Goal: Answer question/provide support: Share knowledge or assist other users

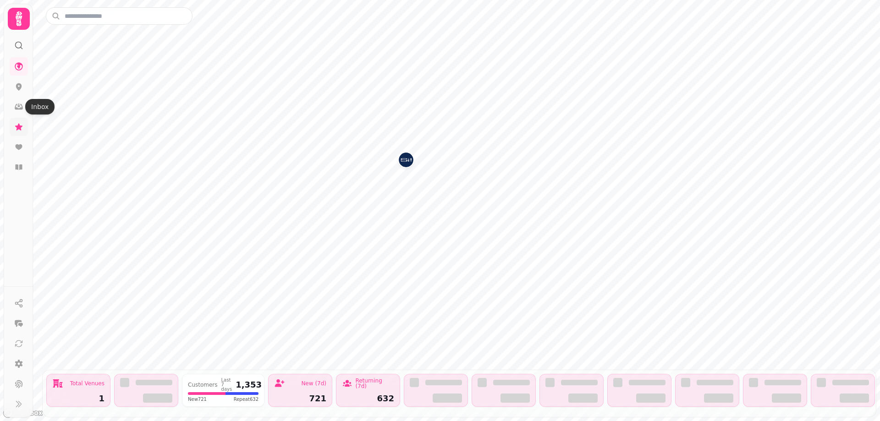
click at [21, 124] on icon at bounding box center [18, 126] width 9 height 9
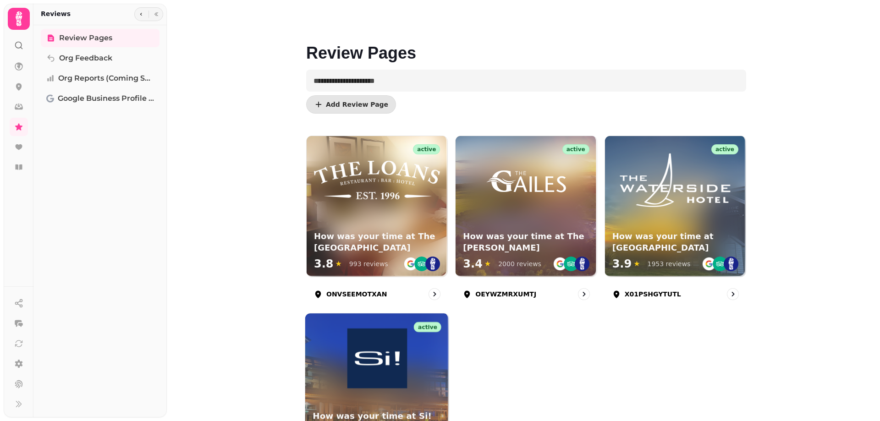
click at [399, 367] on img at bounding box center [377, 359] width 60 height 60
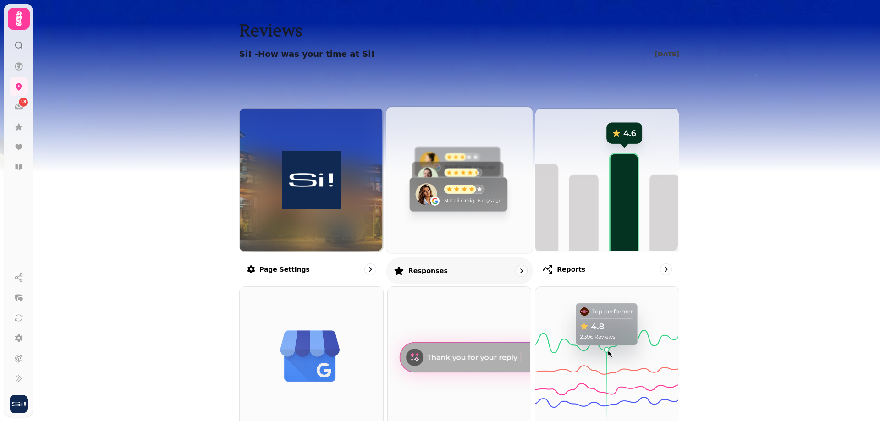
click at [457, 215] on img at bounding box center [458, 179] width 146 height 146
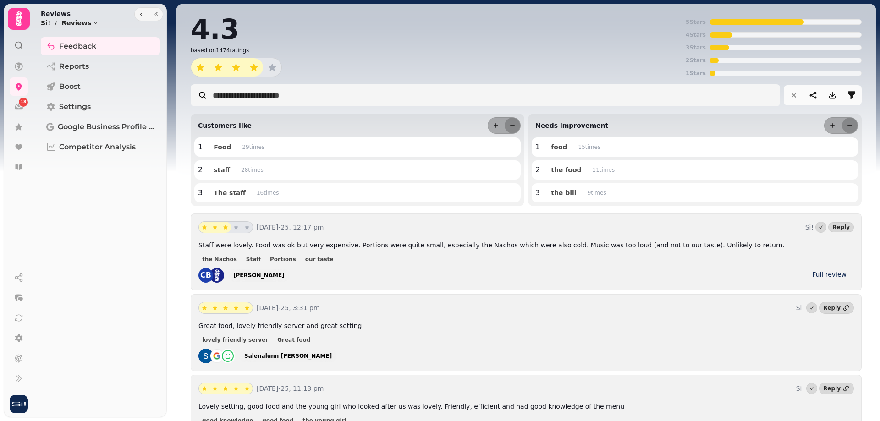
click at [267, 278] on div "[PERSON_NAME]" at bounding box center [258, 275] width 51 height 7
click at [815, 273] on div "Full review" at bounding box center [829, 274] width 34 height 9
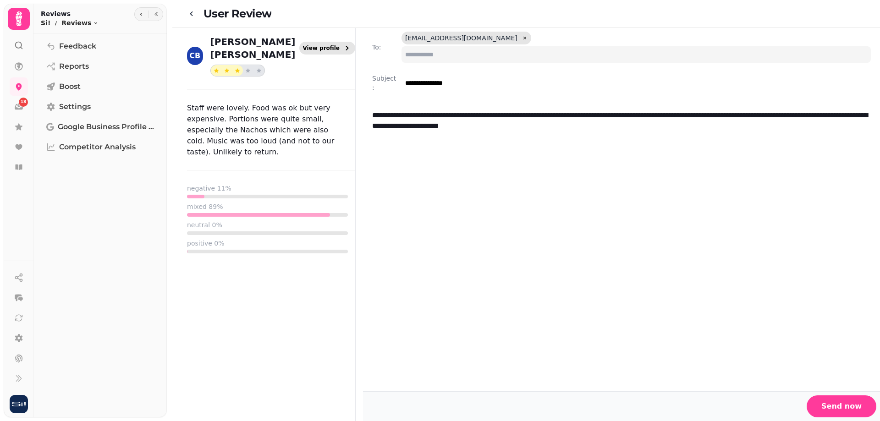
click at [336, 45] on span "View profile" at bounding box center [321, 47] width 37 height 5
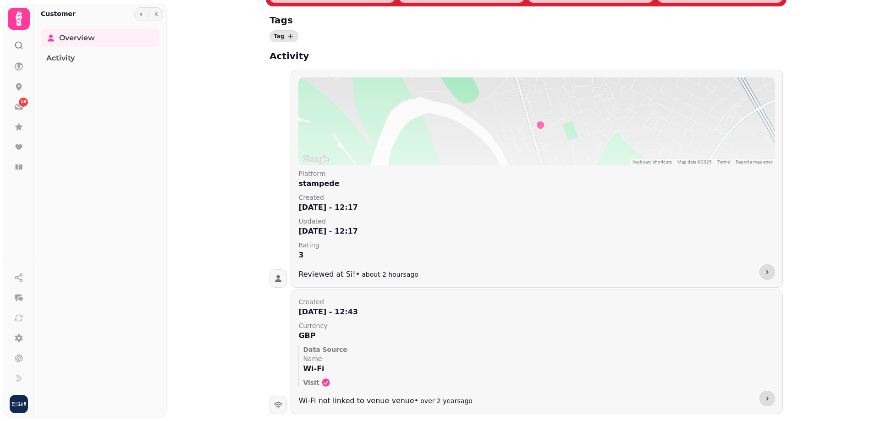
scroll to position [133, 0]
click at [767, 272] on icon "button" at bounding box center [767, 271] width 7 height 7
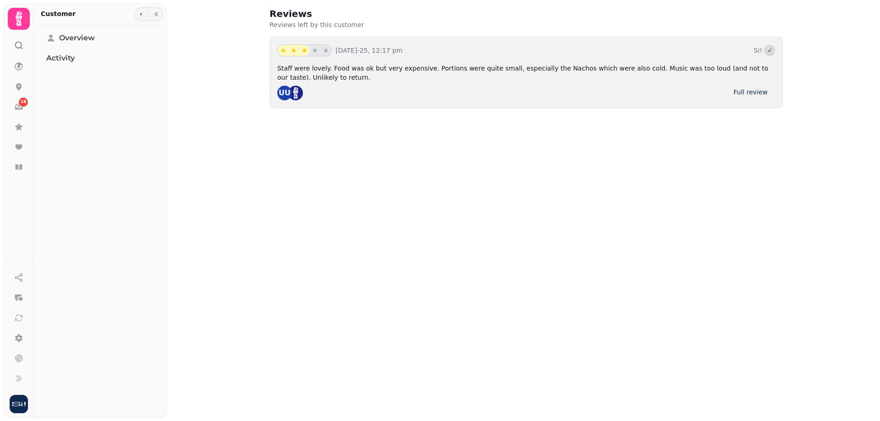
click at [758, 90] on div "Full review" at bounding box center [750, 92] width 34 height 9
